Goal: Information Seeking & Learning: Understand process/instructions

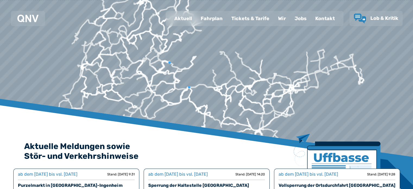
click at [208, 17] on div "Fahrplan" at bounding box center [212, 18] width 31 height 14
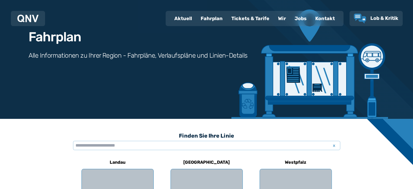
scroll to position [82, 0]
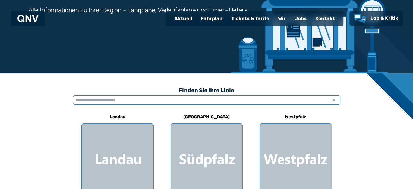
click at [104, 99] on input "text" at bounding box center [206, 99] width 267 height 9
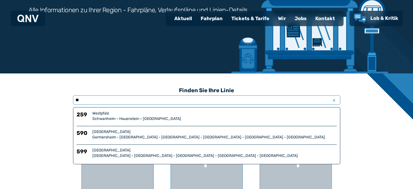
type input "**"
click at [143, 137] on div "Germersheim - [GEOGRAPHIC_DATA] - [GEOGRAPHIC_DATA] - [GEOGRAPHIC_DATA] - [GEOG…" at bounding box center [214, 137] width 245 height 5
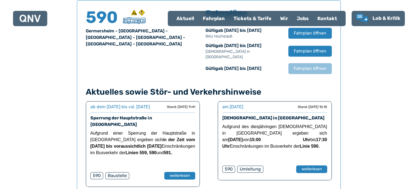
scroll to position [331, 0]
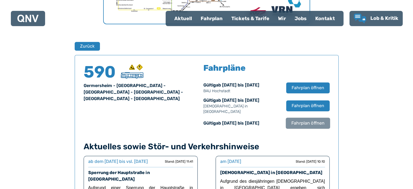
click at [308, 120] on span "Fahrplan öffnen" at bounding box center [307, 123] width 33 height 7
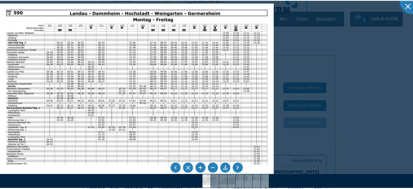
scroll to position [82, 0]
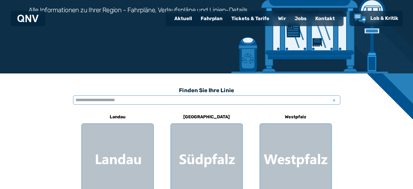
click at [163, 99] on input "text" at bounding box center [206, 99] width 267 height 9
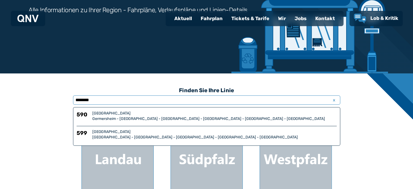
type input "********"
click at [149, 111] on div "[GEOGRAPHIC_DATA]" at bounding box center [214, 113] width 245 height 5
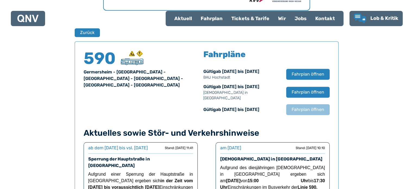
scroll to position [358, 0]
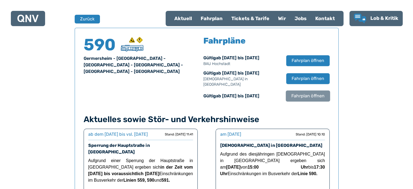
click at [318, 93] on span "Fahrplan öffnen" at bounding box center [307, 96] width 33 height 7
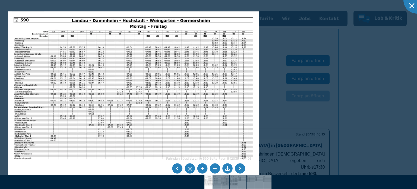
click at [242, 169] on li at bounding box center [240, 168] width 10 height 10
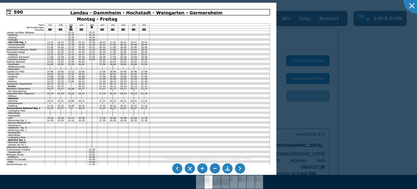
click at [333, 70] on div at bounding box center [208, 94] width 417 height 189
